Goal: Book appointment/travel/reservation

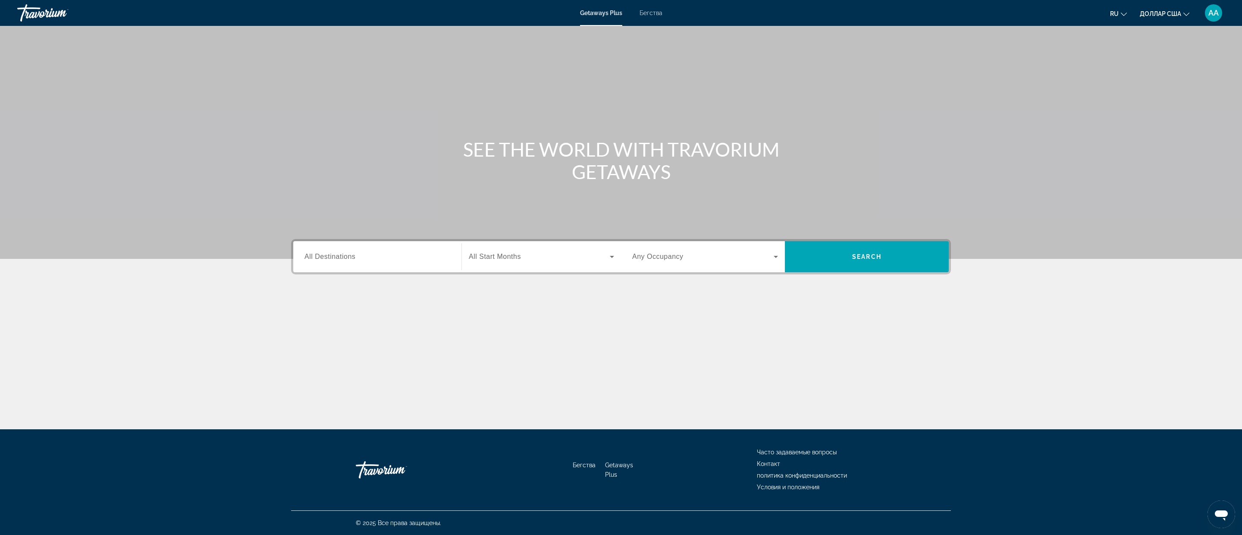
click at [653, 15] on font "Бегства" at bounding box center [651, 12] width 23 height 7
click at [406, 260] on input "Destination All Destinations" at bounding box center [378, 257] width 146 height 10
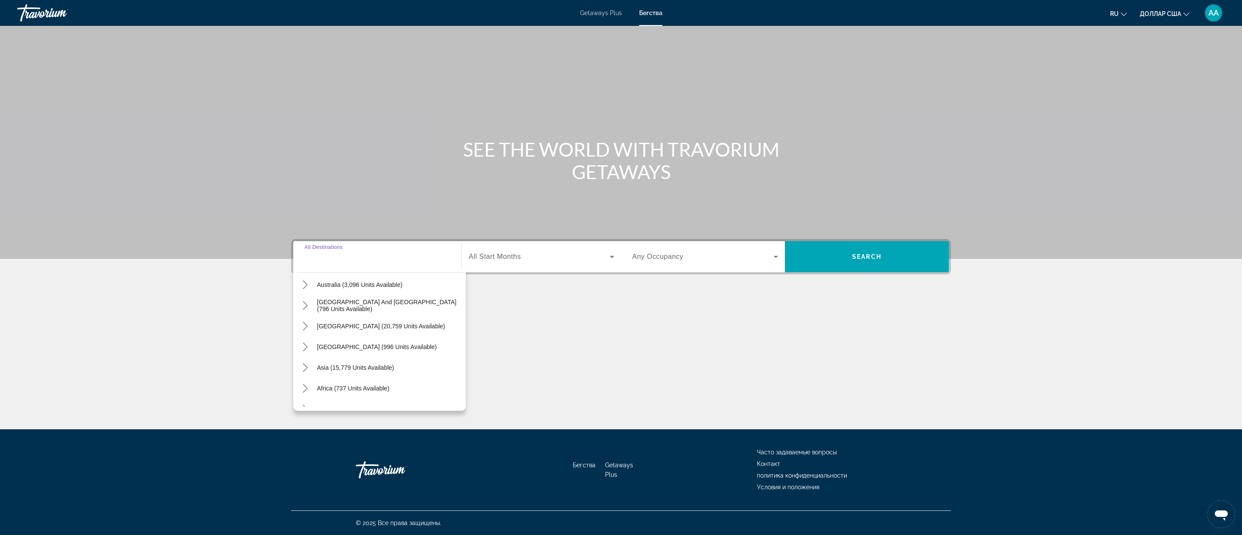
scroll to position [128, 0]
click at [308, 364] on icon "Toggle Asia (15,779 units available) submenu" at bounding box center [305, 366] width 9 height 9
click at [371, 349] on span "Select destination: Other (324 units available)" at bounding box center [386, 354] width 160 height 21
type input "**********"
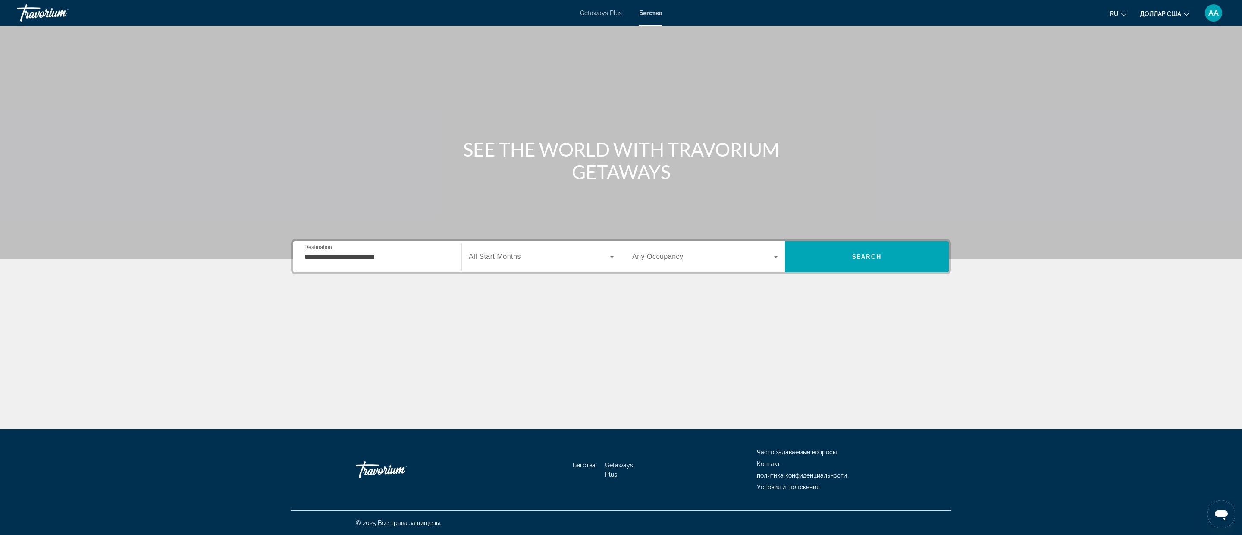
click at [518, 256] on span "All Start Months" at bounding box center [495, 256] width 52 height 7
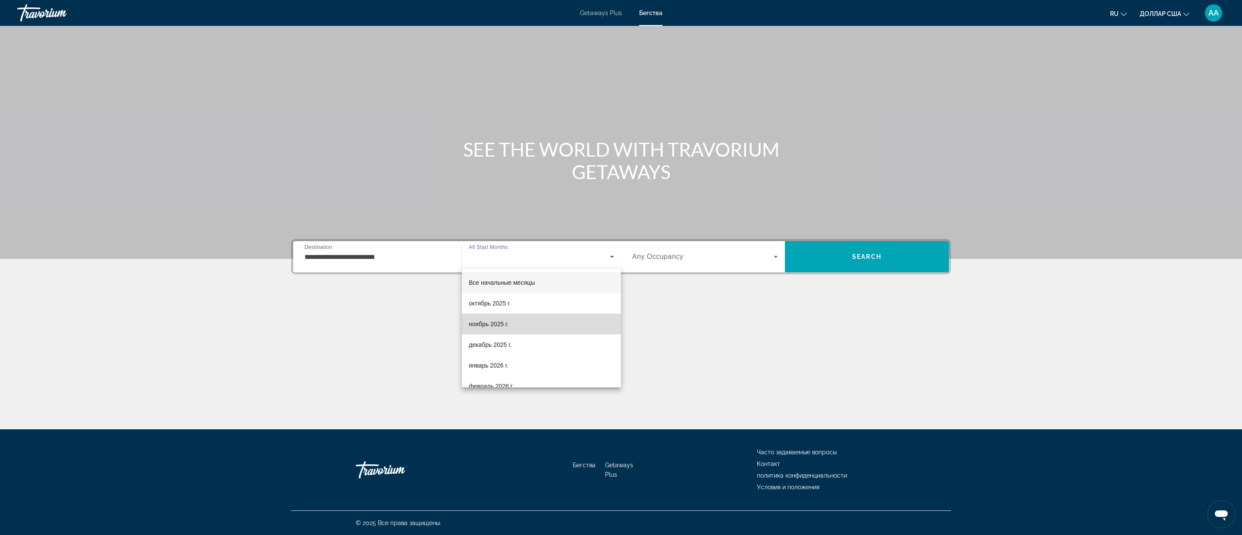
click at [502, 322] on font "ноябрь 2025 г." at bounding box center [489, 323] width 40 height 7
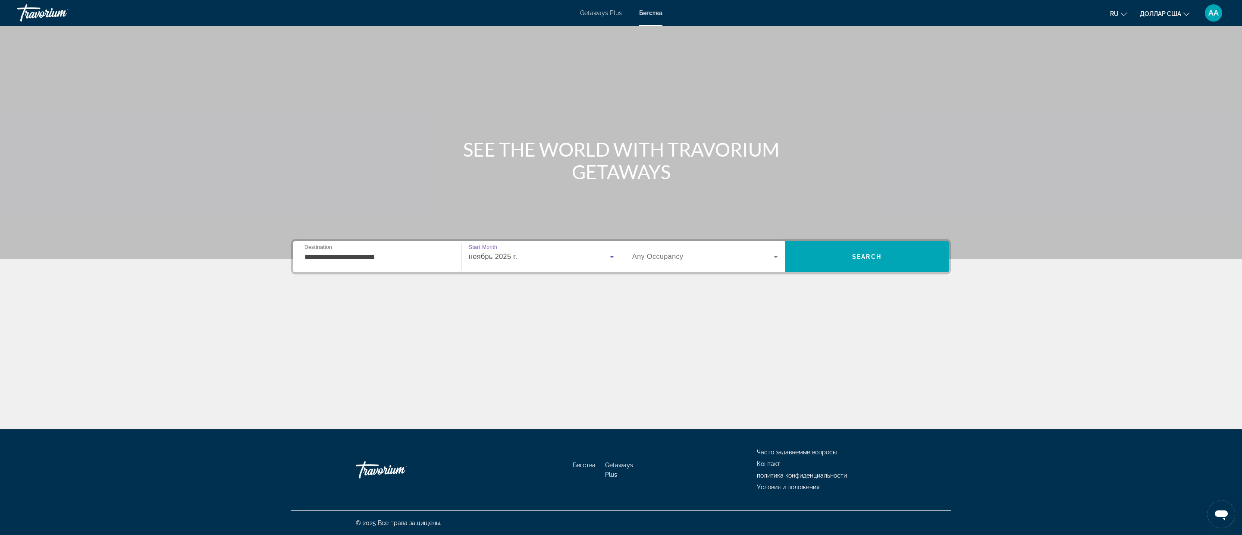
click at [667, 253] on span "Any Occupancy" at bounding box center [657, 256] width 51 height 7
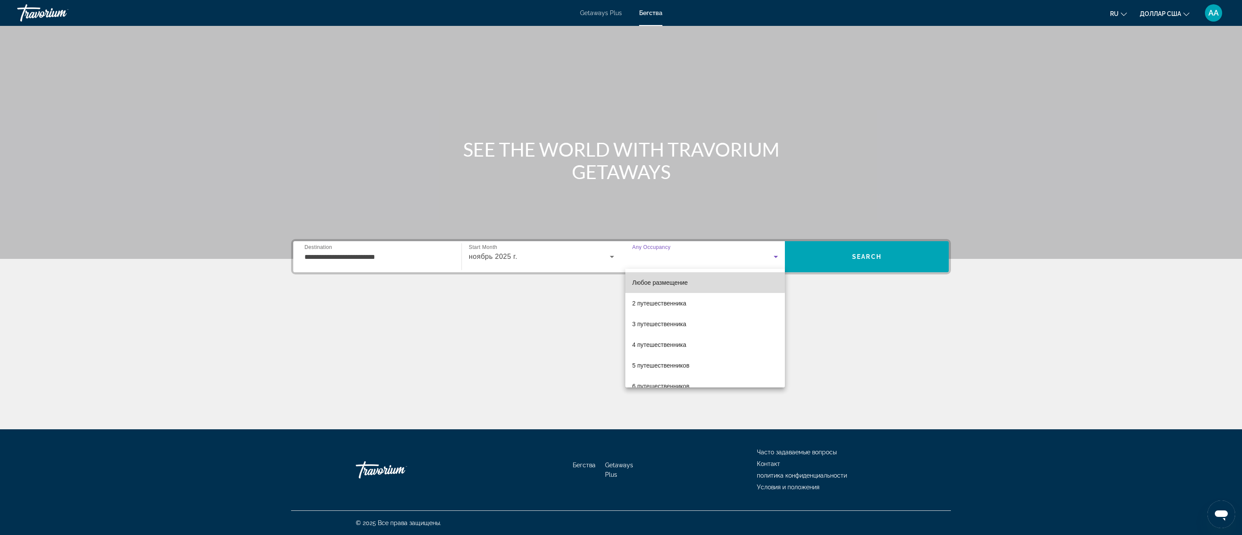
click at [652, 280] on font "Любое размещение" at bounding box center [660, 282] width 56 height 7
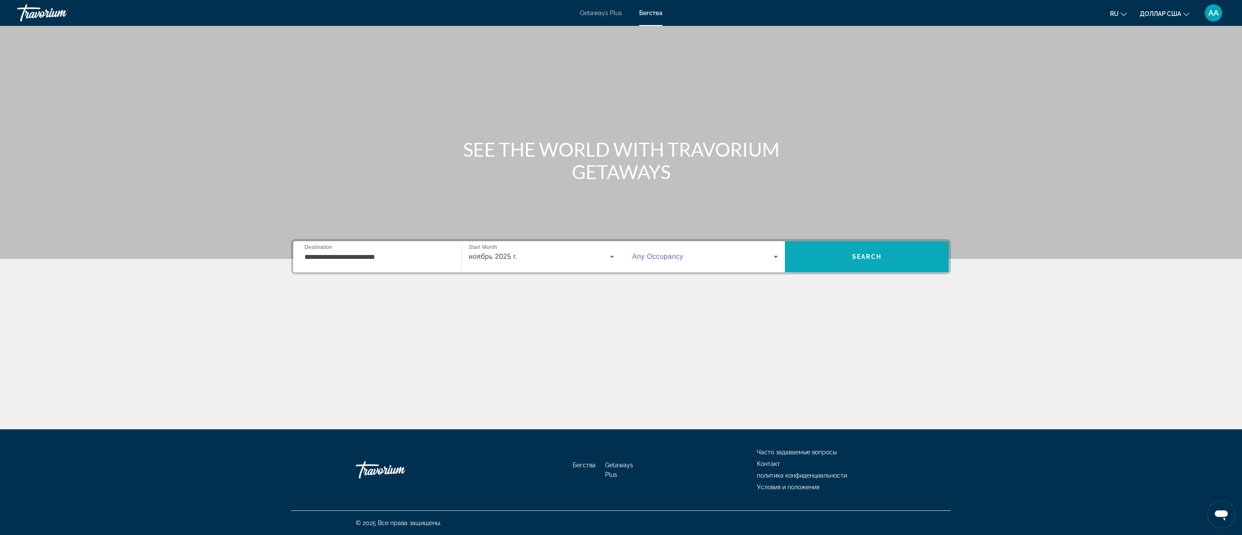
click at [879, 258] on span "Search" at bounding box center [866, 256] width 29 height 7
click at [596, 10] on font "Getaways Plus" at bounding box center [601, 12] width 42 height 7
click at [358, 261] on input "Destination All Destinations" at bounding box center [378, 257] width 146 height 10
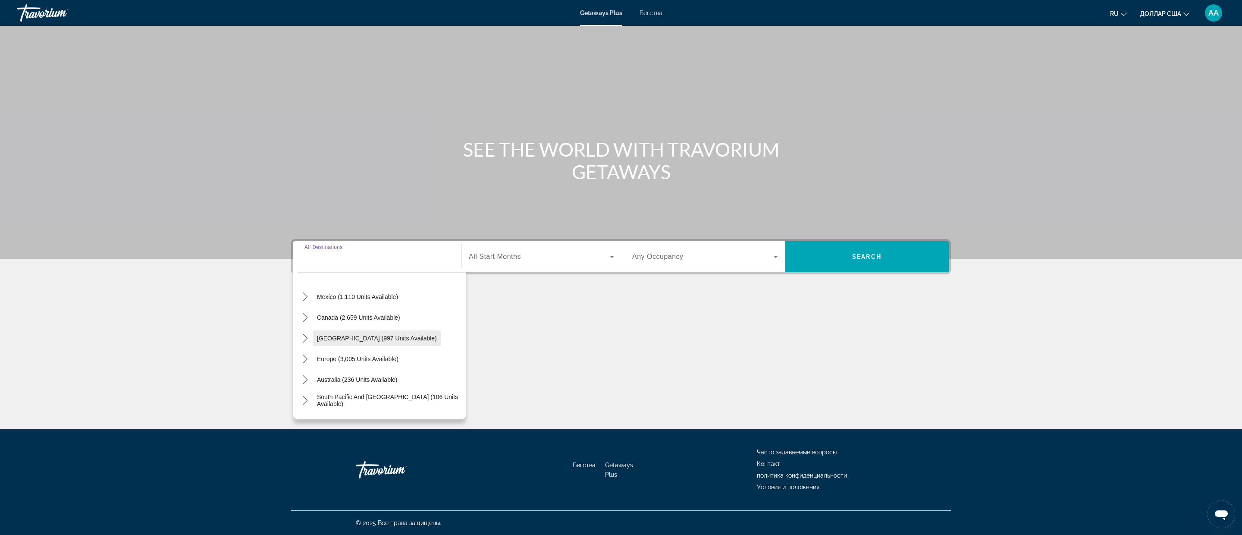
scroll to position [52, 0]
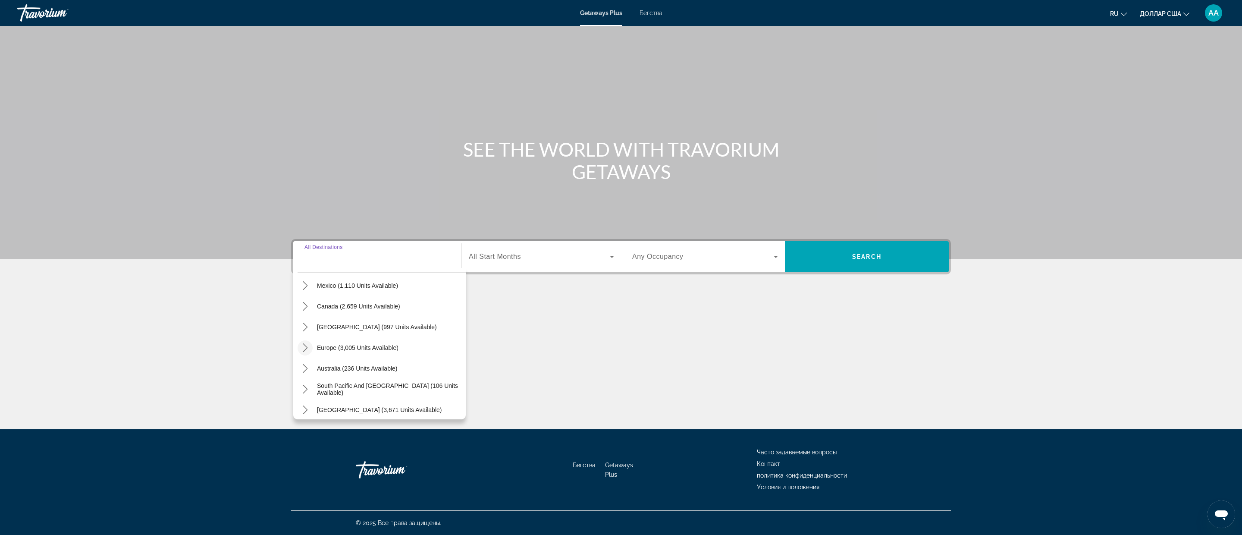
click at [307, 349] on icon "Toggle Europe (3,005 units available) submenu" at bounding box center [305, 347] width 9 height 9
click at [309, 362] on icon "Toggle Asia (2,571 units available) submenu" at bounding box center [305, 363] width 9 height 9
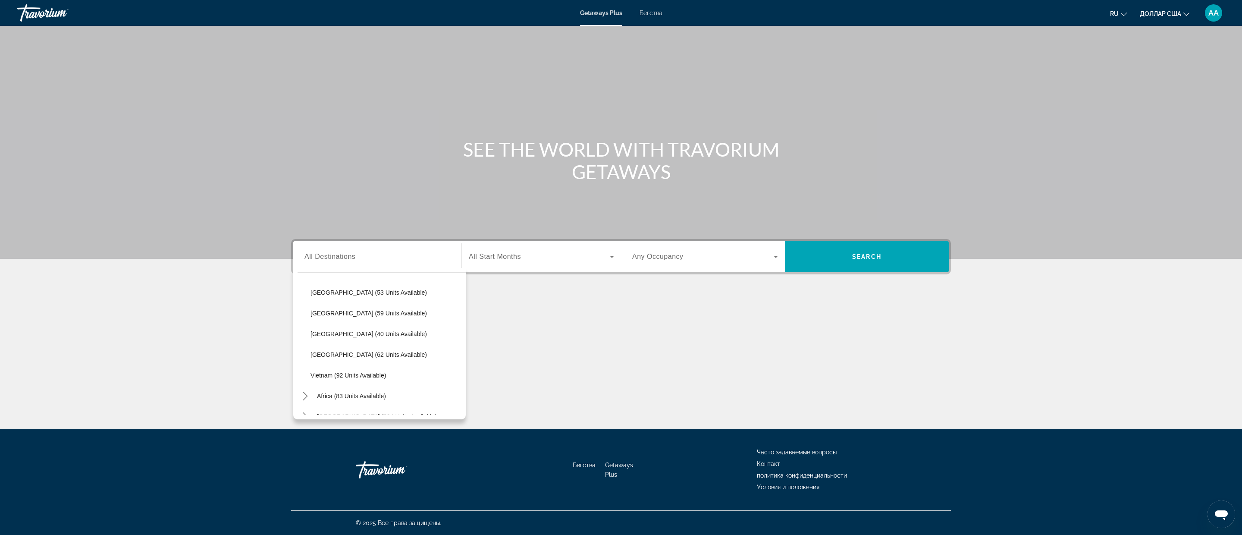
scroll to position [761, 0]
click at [365, 404] on span "[GEOGRAPHIC_DATA] (394 units available)" at bounding box center [377, 404] width 120 height 7
type input "**********"
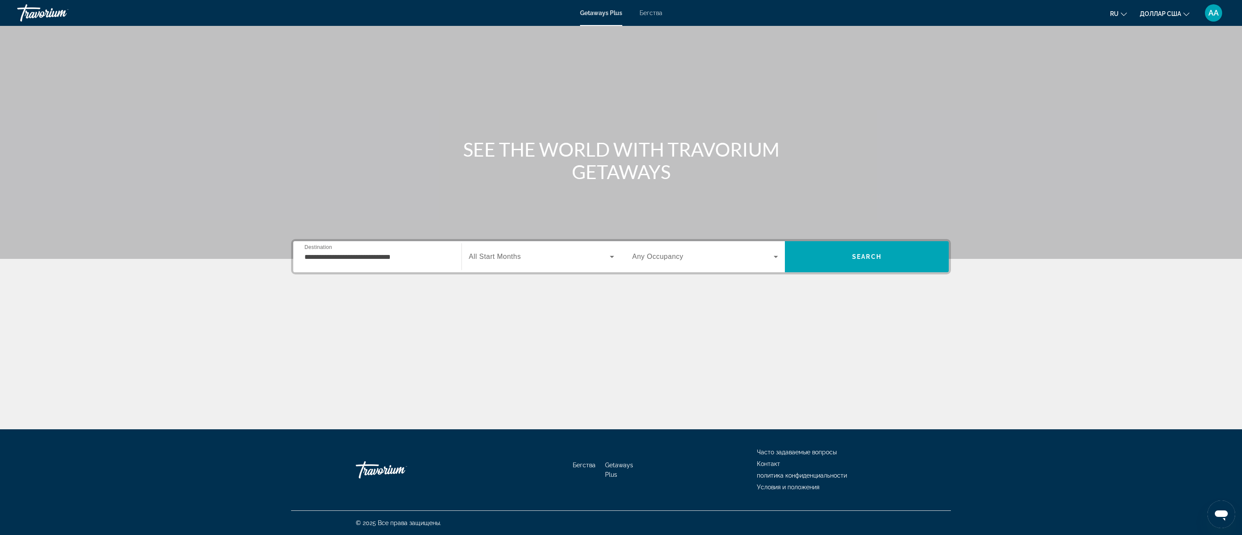
click at [364, 262] on div "**********" at bounding box center [378, 257] width 146 height 25
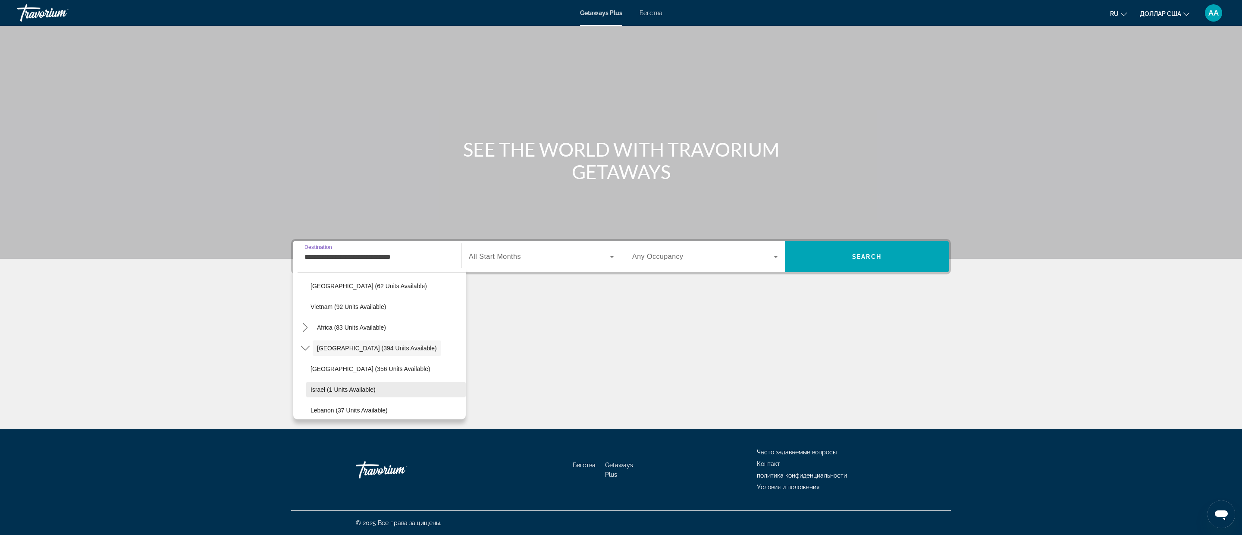
scroll to position [823, 0]
click at [562, 315] on div "Основное содержание" at bounding box center [621, 328] width 660 height 65
